Goal: Information Seeking & Learning: Learn about a topic

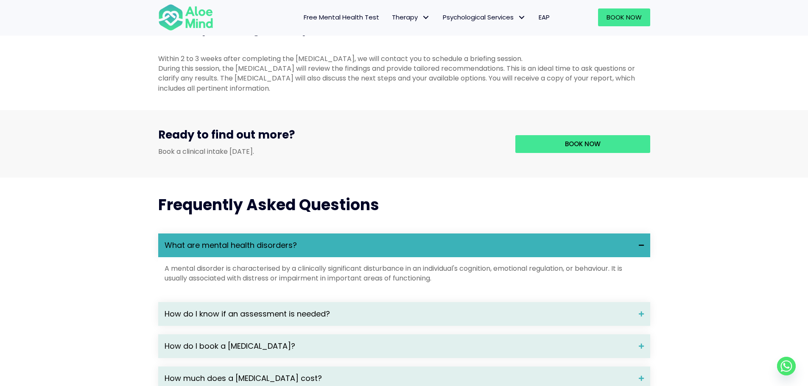
scroll to position [1060, 0]
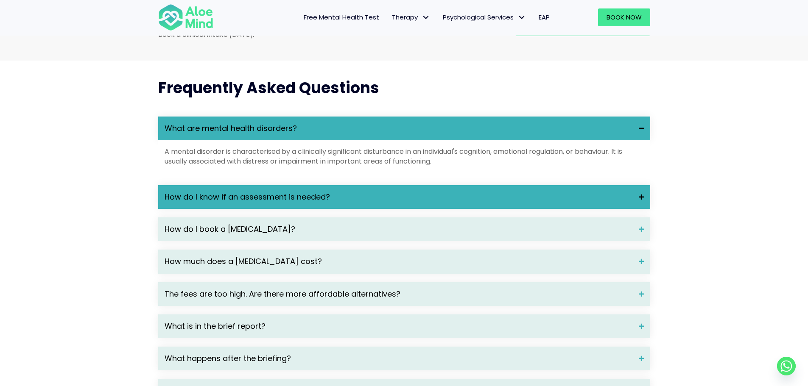
click at [425, 209] on div "How do I know if an assessment is needed?" at bounding box center [404, 197] width 492 height 24
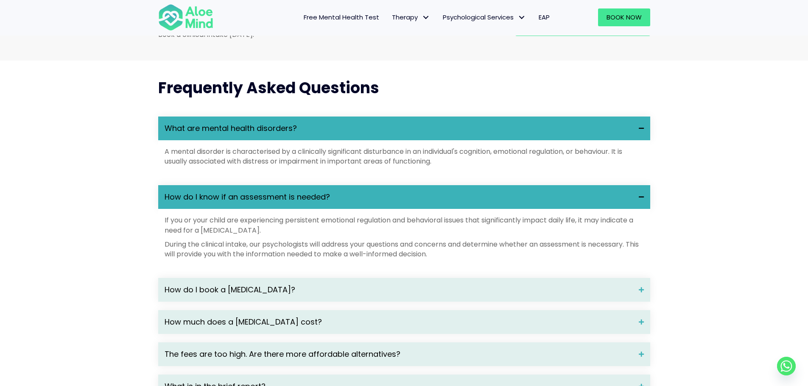
click at [425, 209] on div "How do I know if an assessment is needed?" at bounding box center [404, 197] width 492 height 24
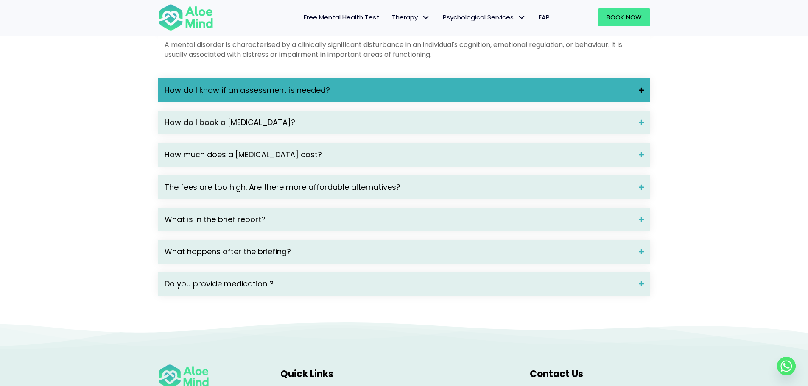
scroll to position [1187, 0]
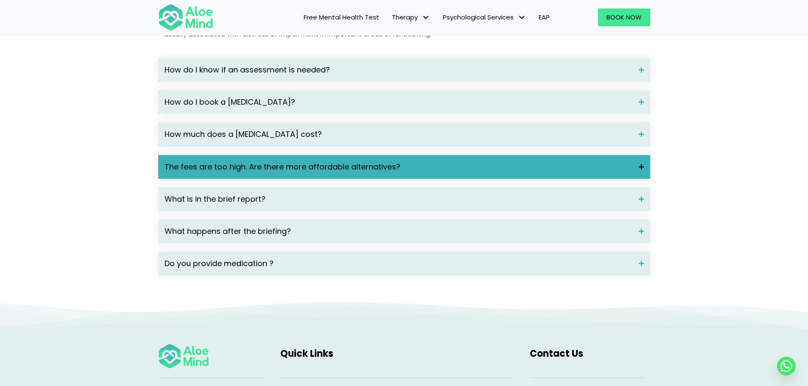
click at [406, 179] on div "The fees are too high. Are there more affordable alternatives?" at bounding box center [404, 167] width 492 height 24
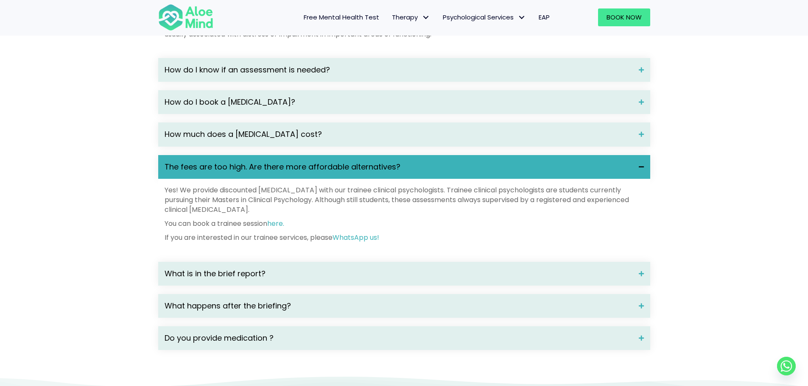
click at [412, 173] on span "The fees are too high. Are there more affordable alternatives?" at bounding box center [398, 167] width 468 height 11
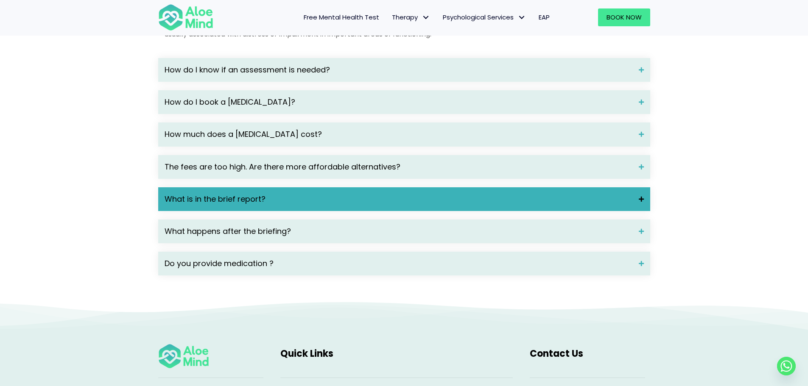
click at [372, 205] on span "What is in the brief report?" at bounding box center [398, 199] width 468 height 11
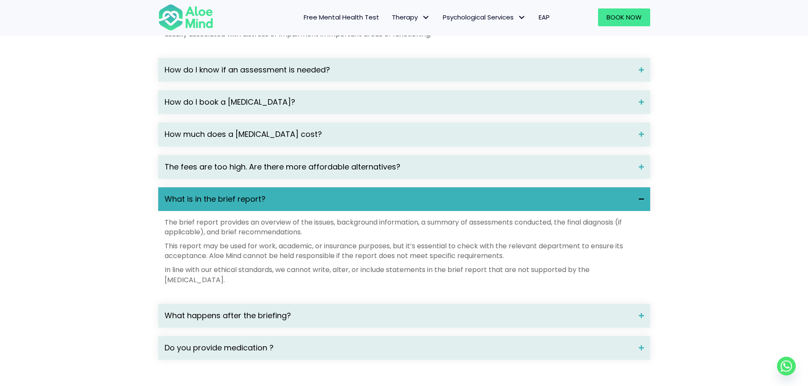
click at [372, 205] on span "What is in the brief report?" at bounding box center [398, 199] width 468 height 11
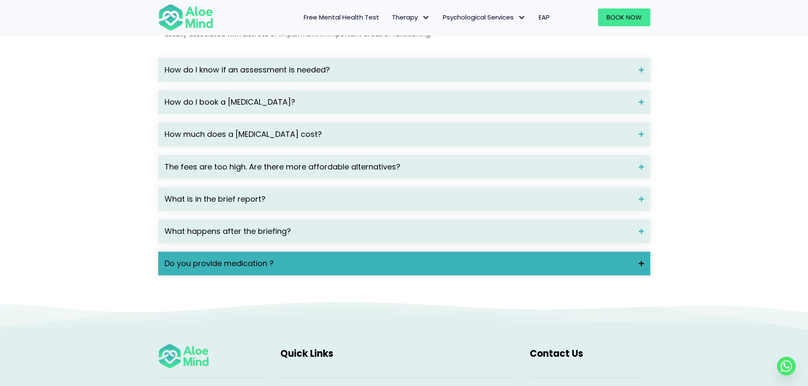
click at [347, 269] on span "Do you provide medication ?" at bounding box center [398, 263] width 468 height 11
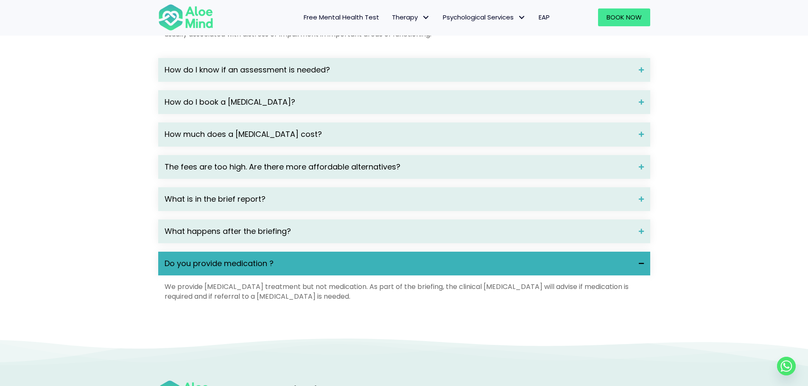
click at [347, 269] on span "Do you provide medication ?" at bounding box center [398, 263] width 468 height 11
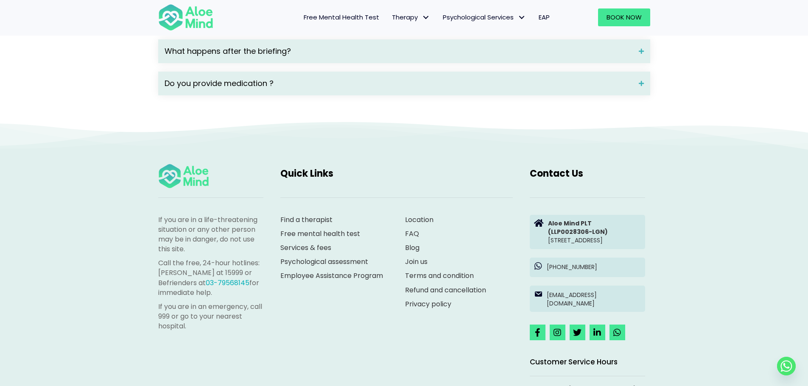
scroll to position [1399, 0]
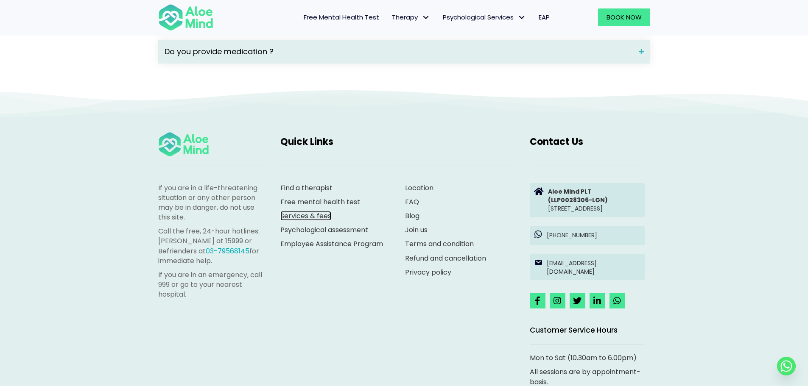
click at [304, 221] on link "Services & fees" at bounding box center [305, 216] width 51 height 10
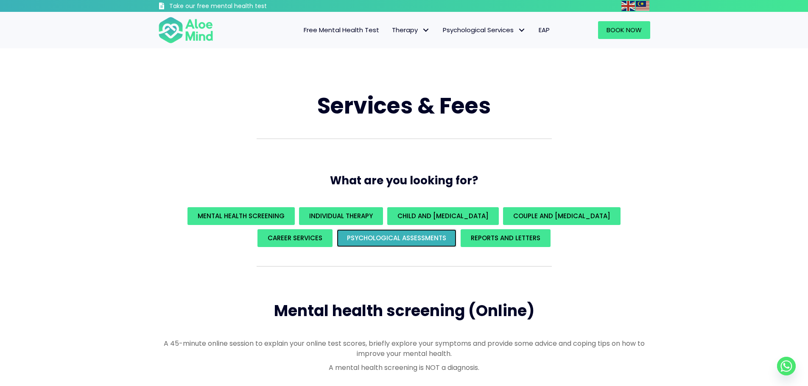
click at [430, 242] on span "Psychological assessments" at bounding box center [396, 238] width 99 height 9
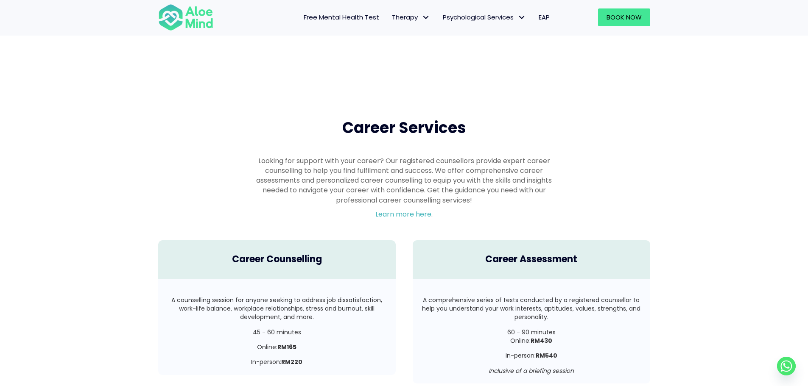
scroll to position [1377, 0]
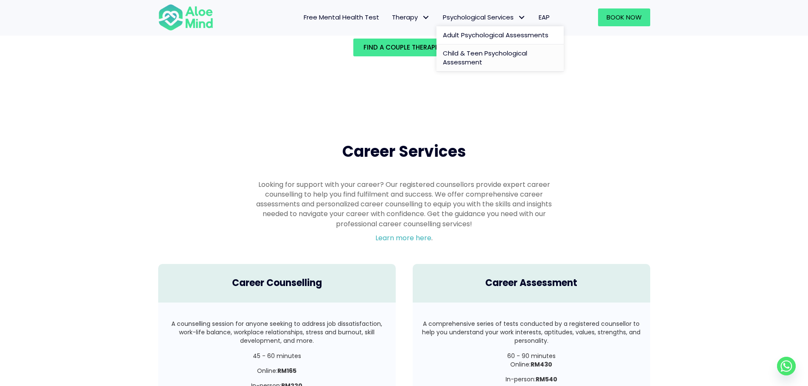
click at [469, 60] on span "Child & Teen Psychological Assessment" at bounding box center [485, 58] width 84 height 18
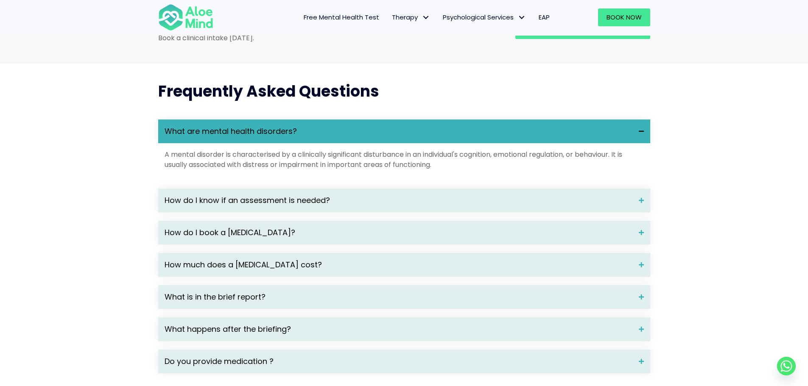
scroll to position [1145, 0]
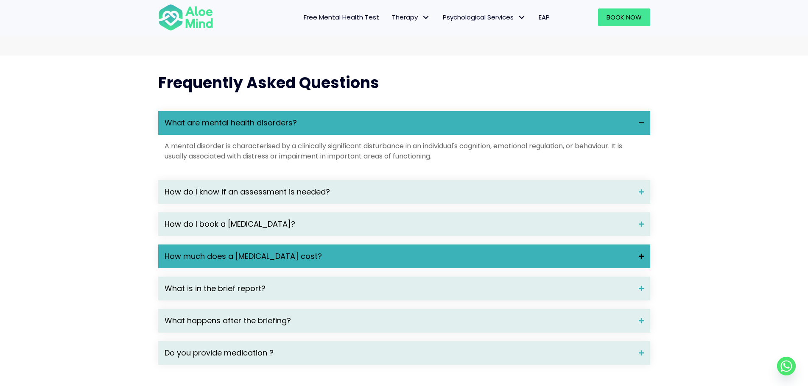
click at [242, 254] on span "How much does a psychological assessment cost?" at bounding box center [398, 256] width 468 height 11
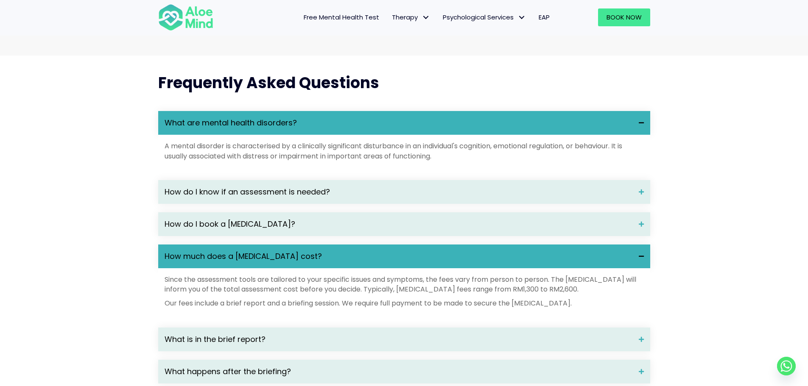
click at [242, 254] on span "How much does a psychological assessment cost?" at bounding box center [398, 256] width 468 height 11
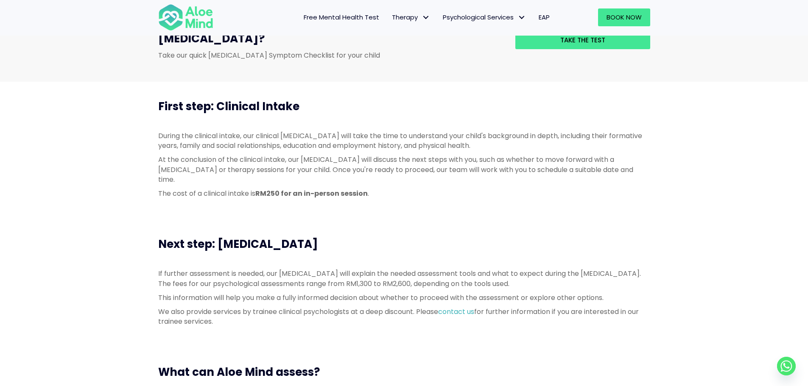
scroll to position [297, 0]
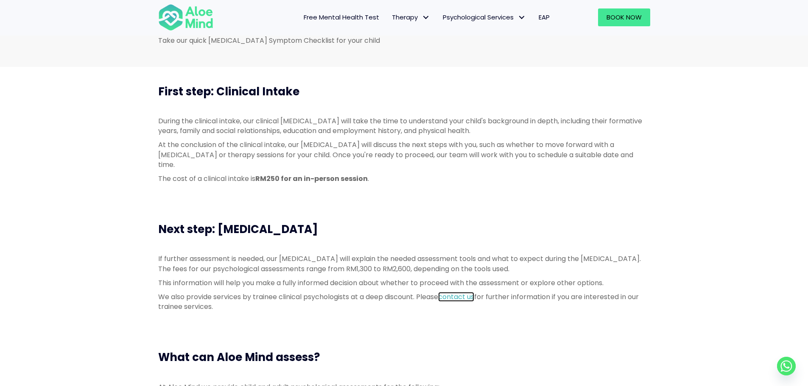
click at [450, 292] on link "contact us" at bounding box center [456, 297] width 36 height 10
